Goal: Transaction & Acquisition: Purchase product/service

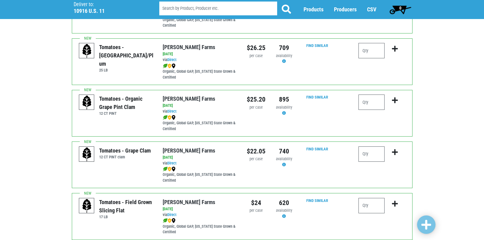
scroll to position [338, 0]
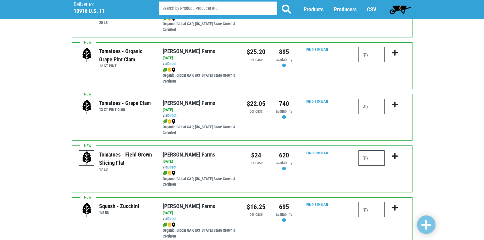
click at [374, 161] on input "number" at bounding box center [372, 157] width 26 height 15
type input "1"
click at [394, 154] on icon "submit" at bounding box center [395, 156] width 6 height 7
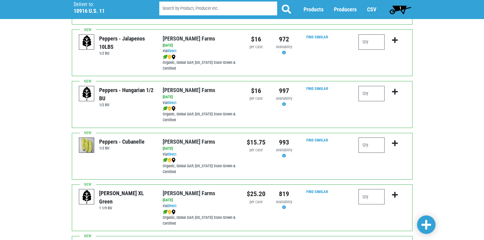
scroll to position [829, 0]
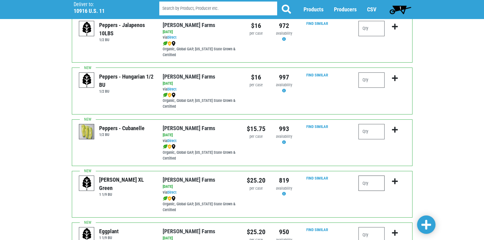
click at [369, 183] on input "number" at bounding box center [372, 183] width 26 height 15
type input "1"
click at [393, 181] on icon "submit" at bounding box center [395, 181] width 6 height 7
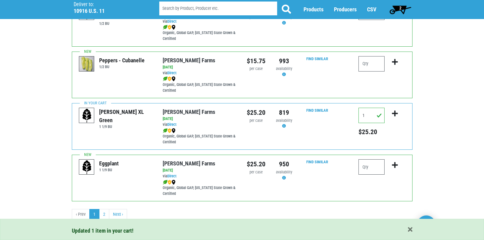
scroll to position [897, 0]
click at [103, 215] on link "2" at bounding box center [104, 214] width 10 height 11
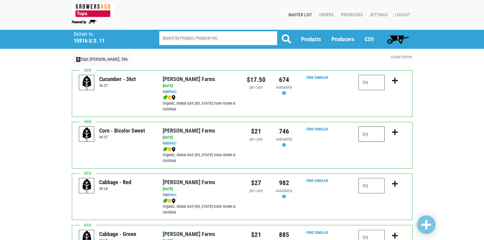
click at [366, 136] on input "number" at bounding box center [372, 134] width 26 height 15
type input "4"
click at [395, 131] on icon "submit" at bounding box center [395, 132] width 6 height 7
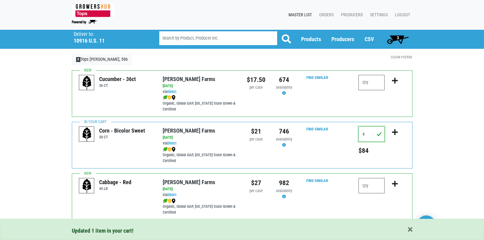
click at [368, 135] on input "4" at bounding box center [372, 134] width 26 height 15
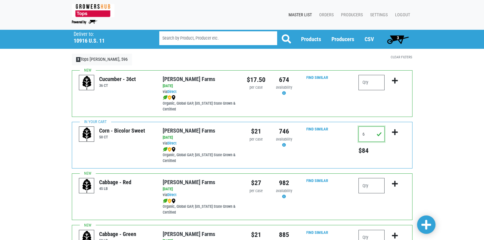
type input "6"
click at [394, 132] on icon "submit" at bounding box center [395, 132] width 6 height 7
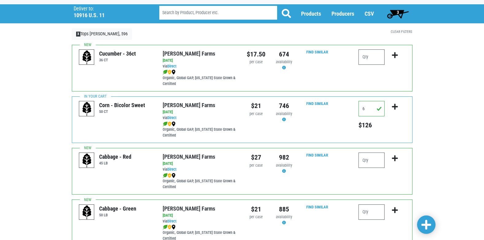
scroll to position [71, 0]
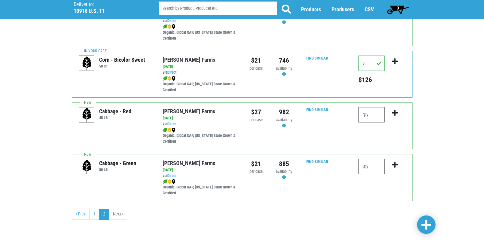
click at [429, 224] on span at bounding box center [427, 225] width 10 height 11
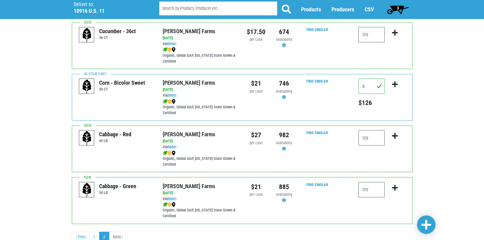
scroll to position [0, 0]
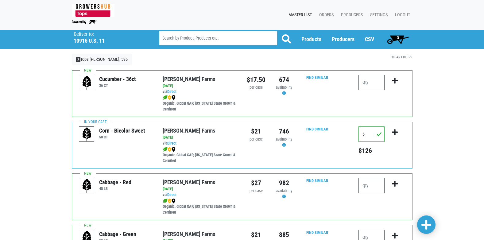
click at [396, 36] on span "3" at bounding box center [398, 39] width 27 height 12
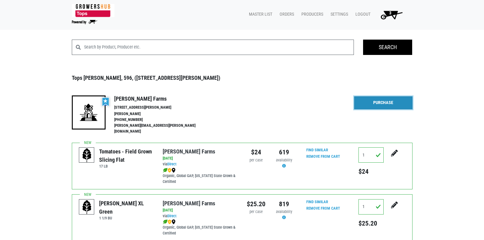
click at [381, 103] on link "Purchase" at bounding box center [383, 102] width 58 height 13
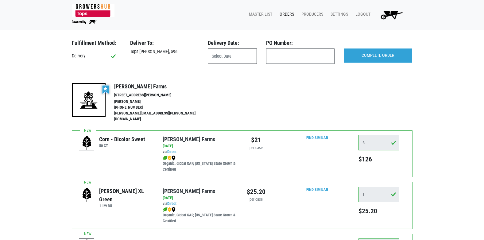
click at [222, 57] on input "text" at bounding box center [232, 56] width 49 height 15
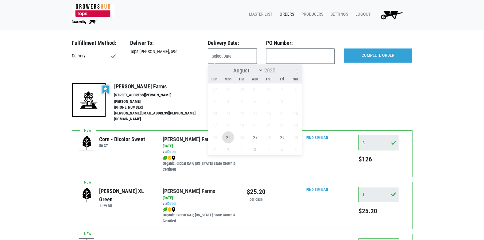
click at [229, 136] on span "25" at bounding box center [228, 137] width 12 height 12
type input "[DATE]"
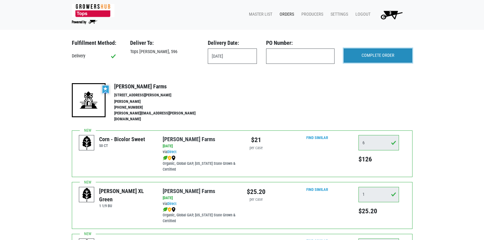
click at [379, 58] on input "COMPLETE ORDER" at bounding box center [378, 56] width 68 height 14
